Goal: Task Accomplishment & Management: Manage account settings

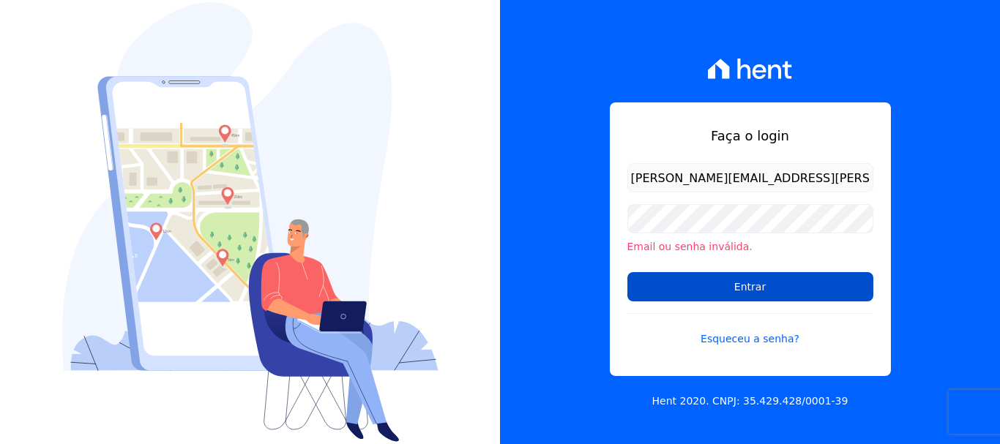
click at [737, 284] on input "Entrar" at bounding box center [750, 286] width 246 height 29
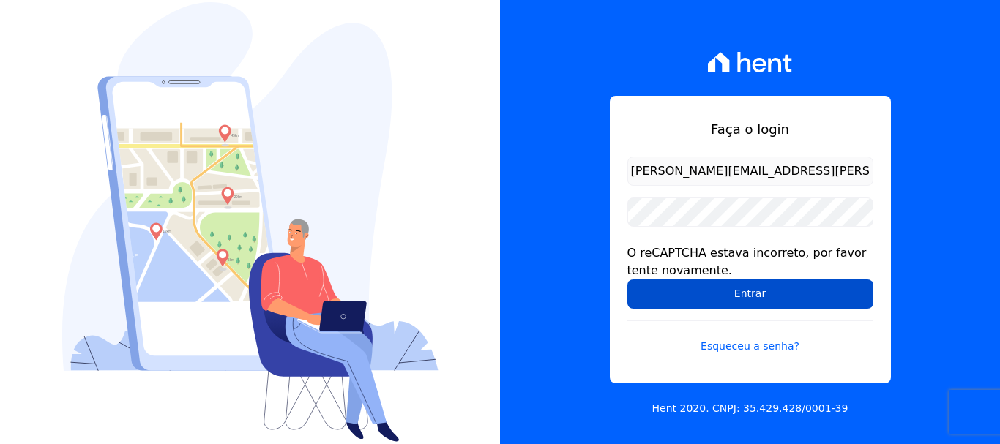
click at [739, 291] on input "Entrar" at bounding box center [750, 294] width 246 height 29
click at [734, 296] on input "Entrar" at bounding box center [750, 294] width 246 height 29
click at [735, 295] on input "Entrar" at bounding box center [750, 294] width 246 height 29
